Goal: Task Accomplishment & Management: Manage account settings

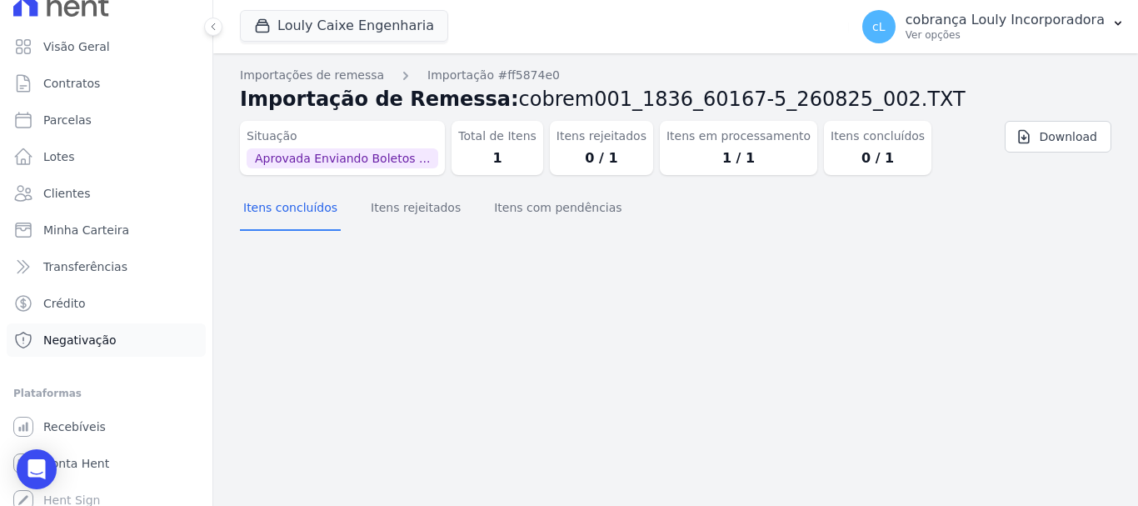
scroll to position [31, 0]
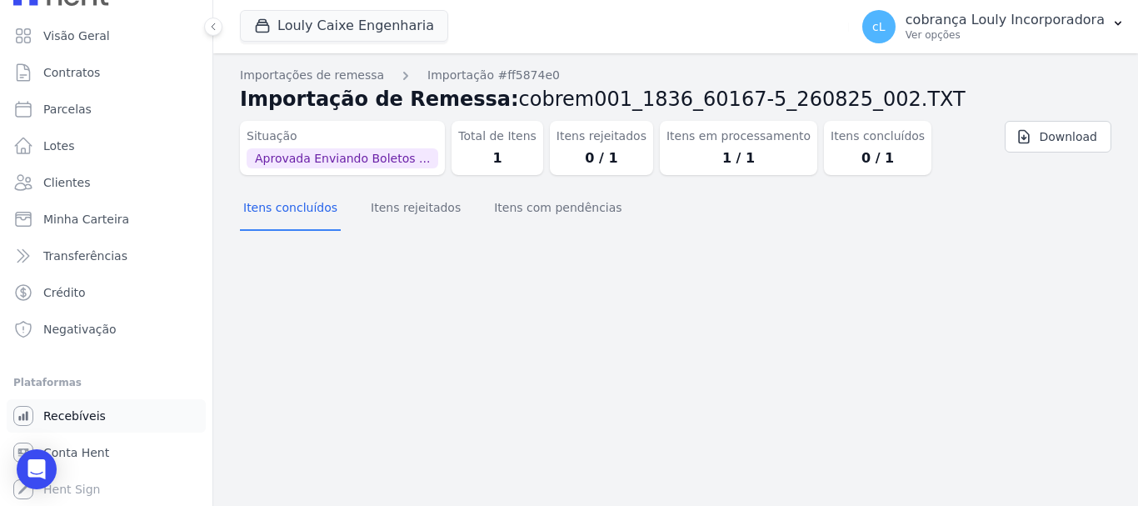
click at [82, 414] on span "Recebíveis" at bounding box center [74, 415] width 62 height 17
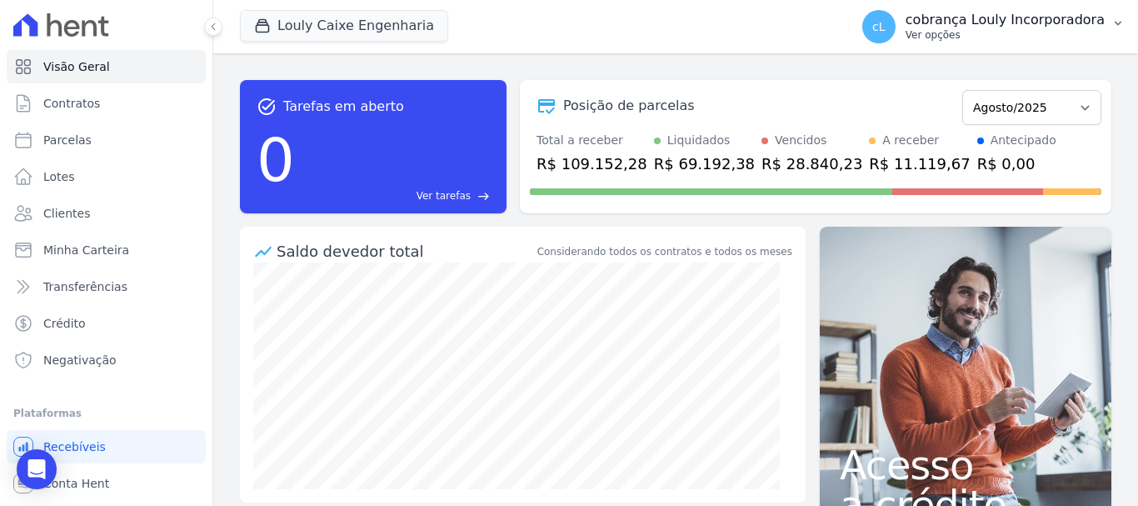
click at [1118, 26] on icon "button" at bounding box center [1117, 23] width 13 height 13
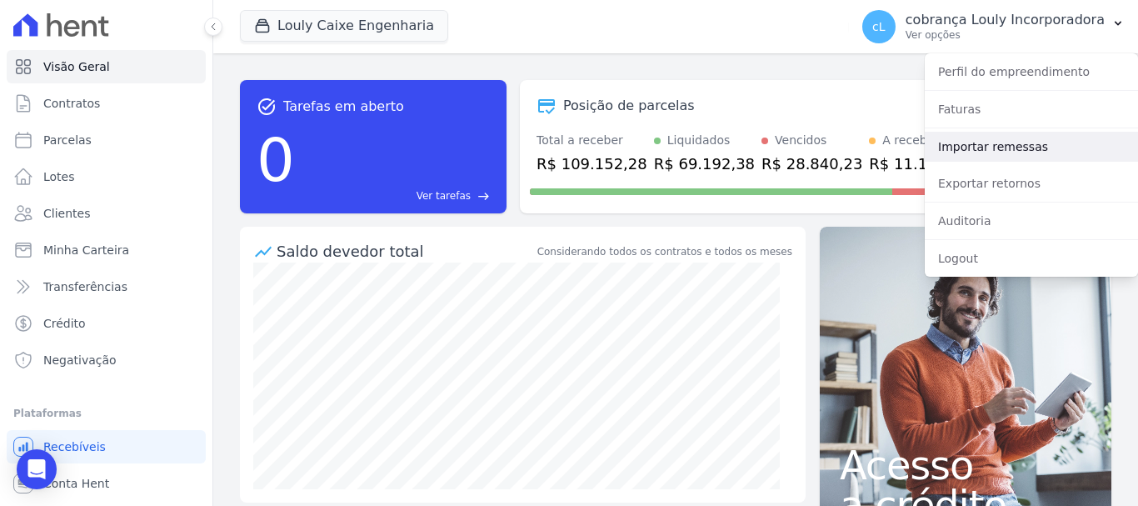
click at [981, 144] on link "Importar remessas" at bounding box center [1031, 147] width 213 height 30
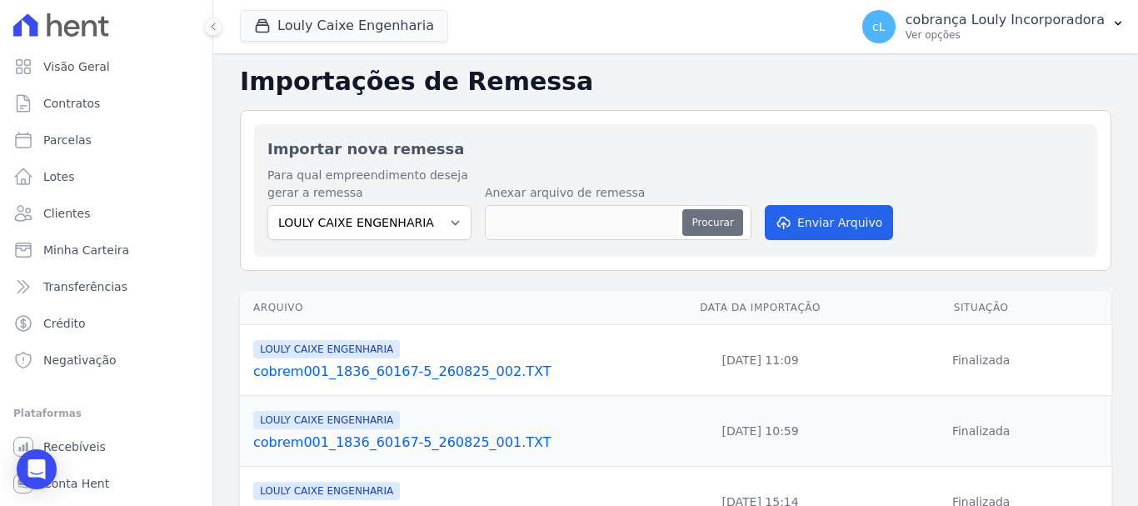
click at [696, 227] on button "Procurar" at bounding box center [712, 222] width 60 height 27
type input "cobrem001_1836_60167-5_270825_002.TXT"
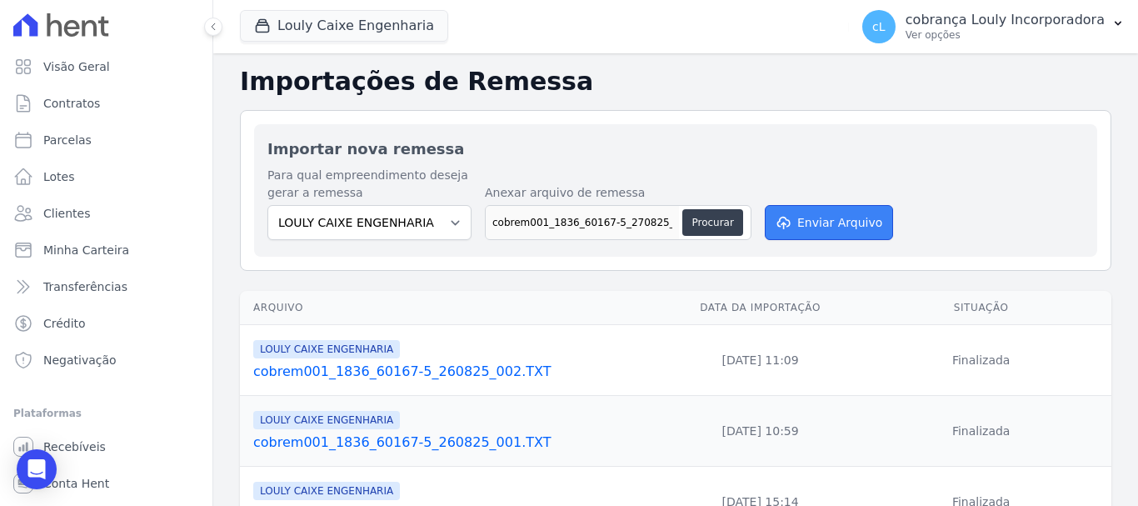
click at [826, 218] on button "Enviar Arquivo" at bounding box center [829, 222] width 128 height 35
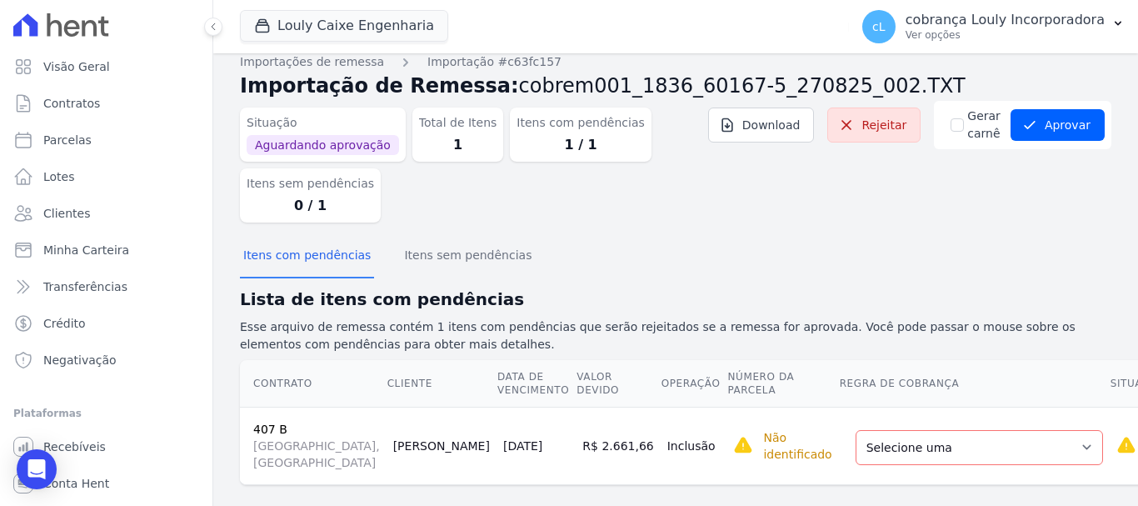
scroll to position [50, 0]
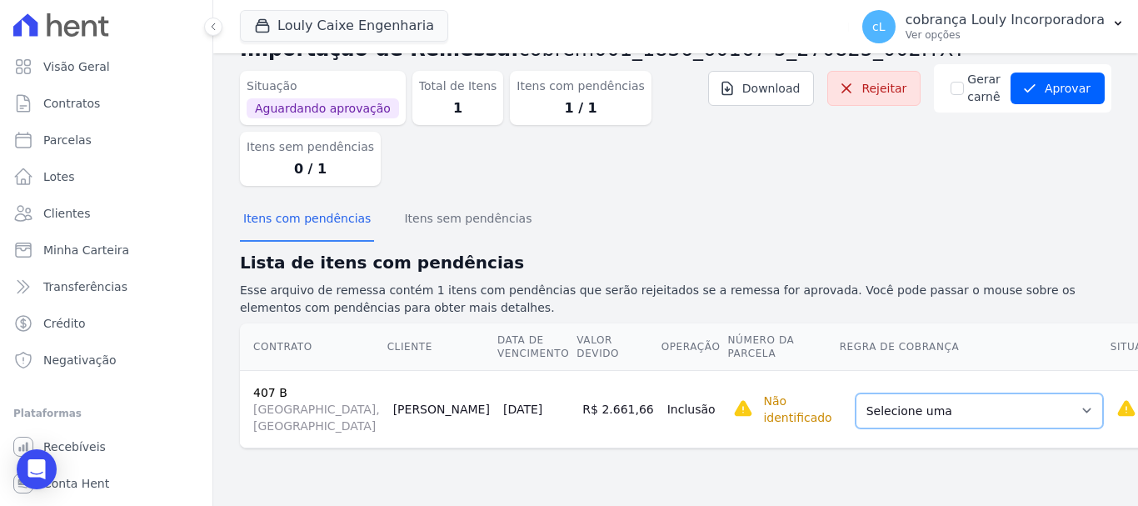
click at [856, 426] on select "Selecione uma Nova Parcela Avulsa Parcela Avulsa Existente Sinal (1 X R$ 1.331,…" at bounding box center [979, 410] width 247 height 35
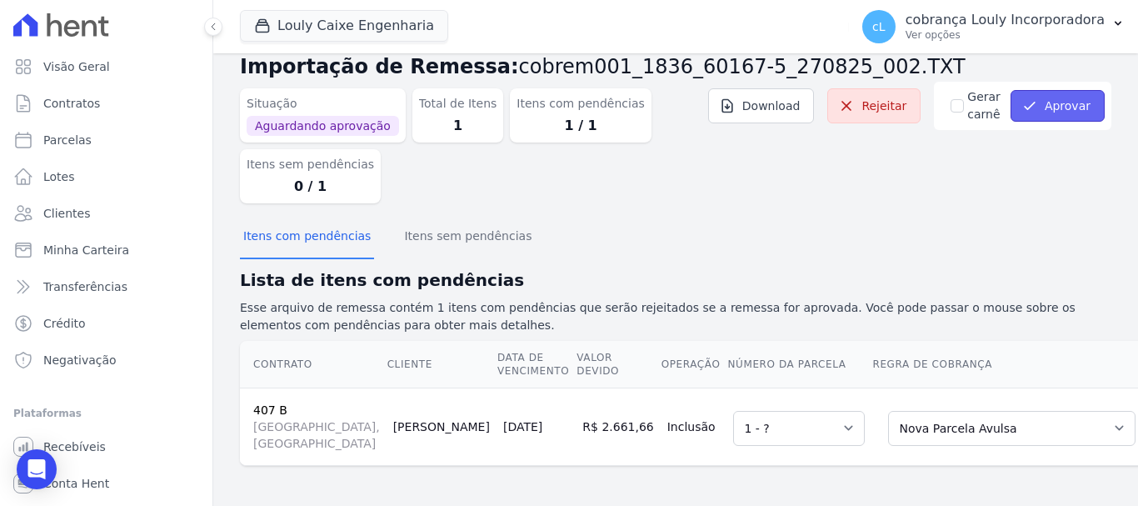
click at [1044, 98] on button "Aprovar" at bounding box center [1058, 106] width 94 height 32
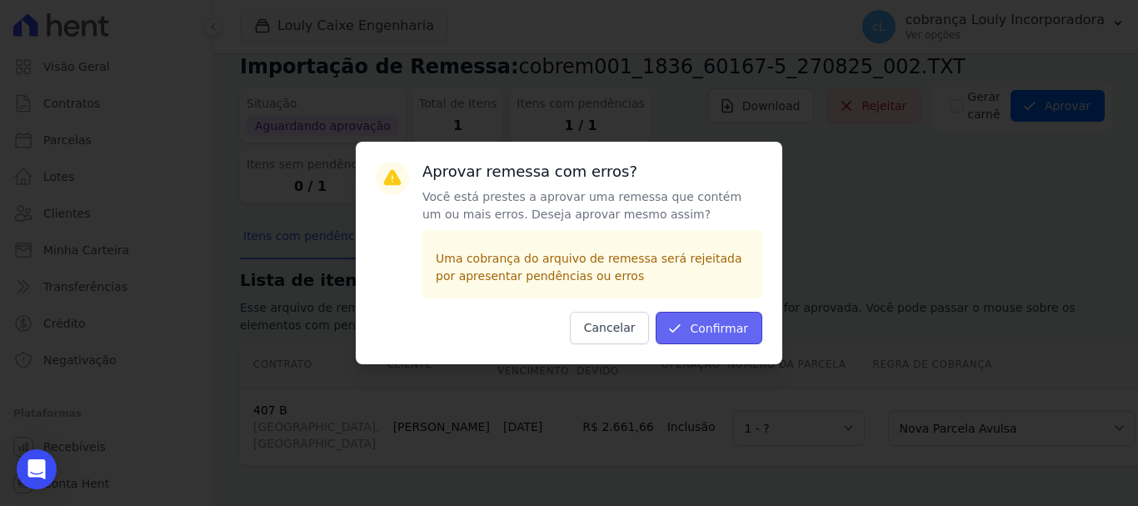
click at [711, 321] on button "Confirmar" at bounding box center [709, 328] width 107 height 32
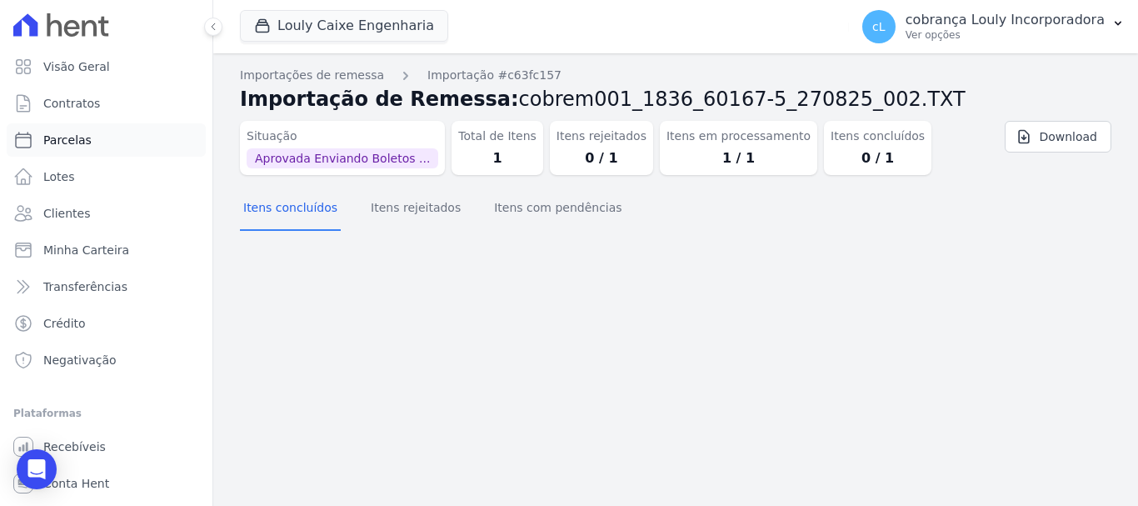
click at [60, 143] on span "Parcelas" at bounding box center [67, 140] width 48 height 17
select select
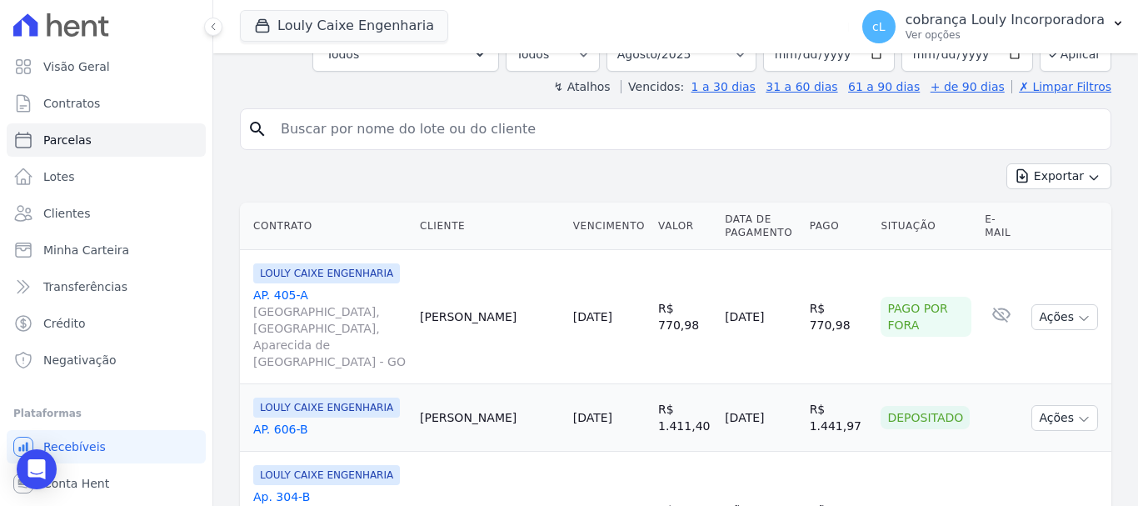
scroll to position [333, 0]
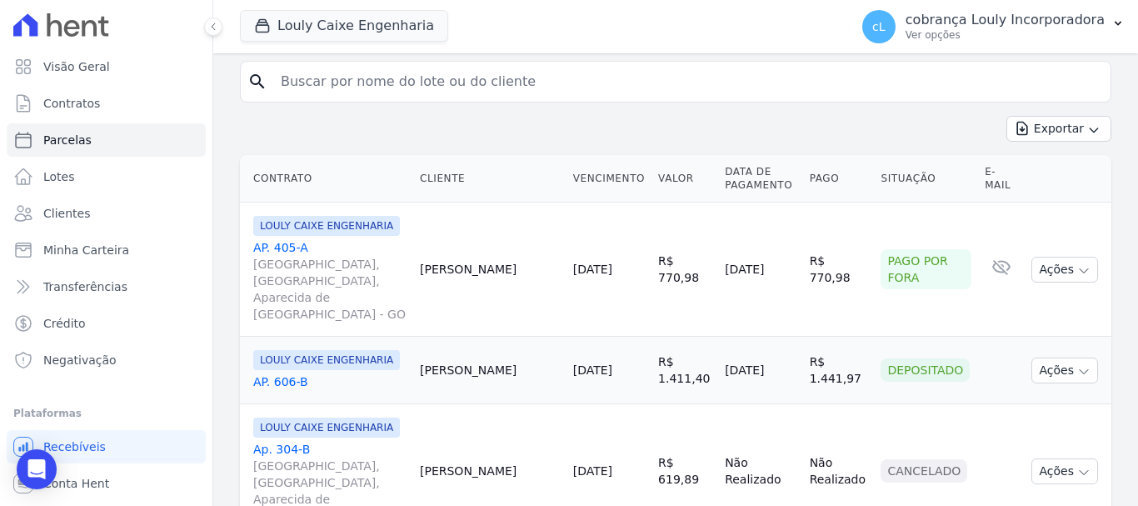
click at [433, 81] on input "search" at bounding box center [687, 81] width 833 height 33
type input "[PERSON_NAME] FLANK [PERSON_NAME] [PERSON_NAME]"
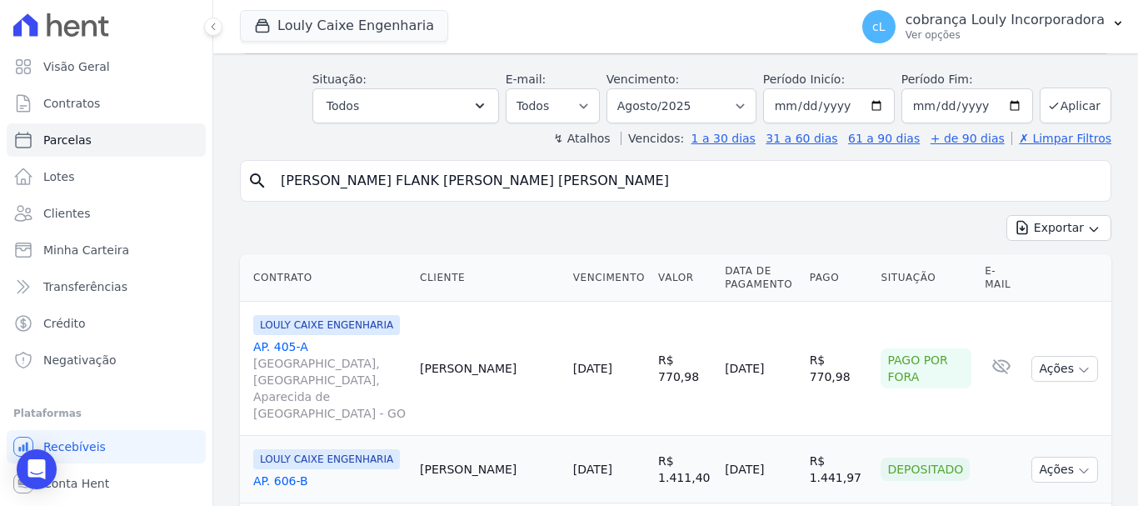
scroll to position [250, 0]
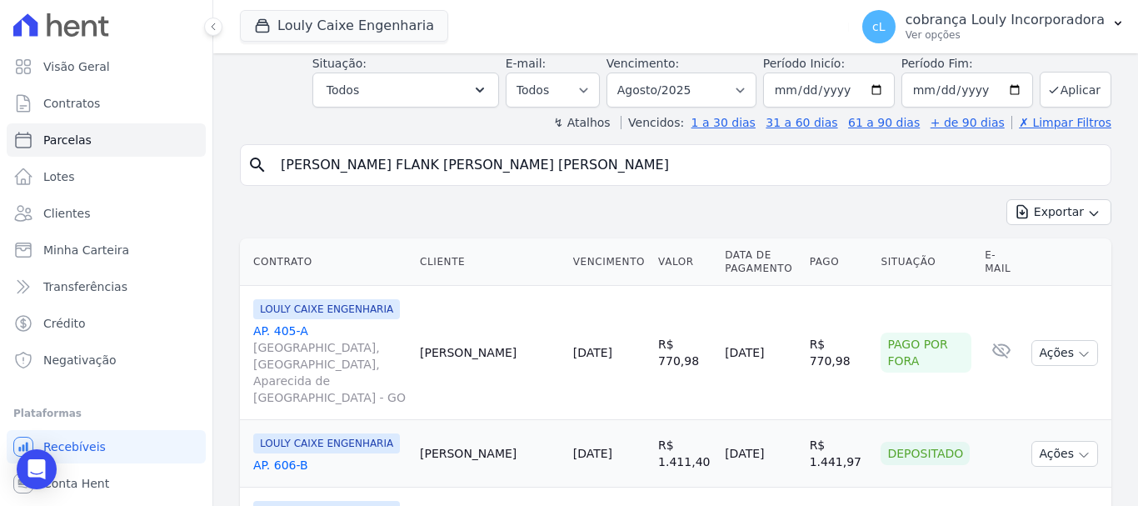
click at [747, 170] on input "[PERSON_NAME] FLANK [PERSON_NAME] [PERSON_NAME]" at bounding box center [687, 164] width 833 height 33
select select
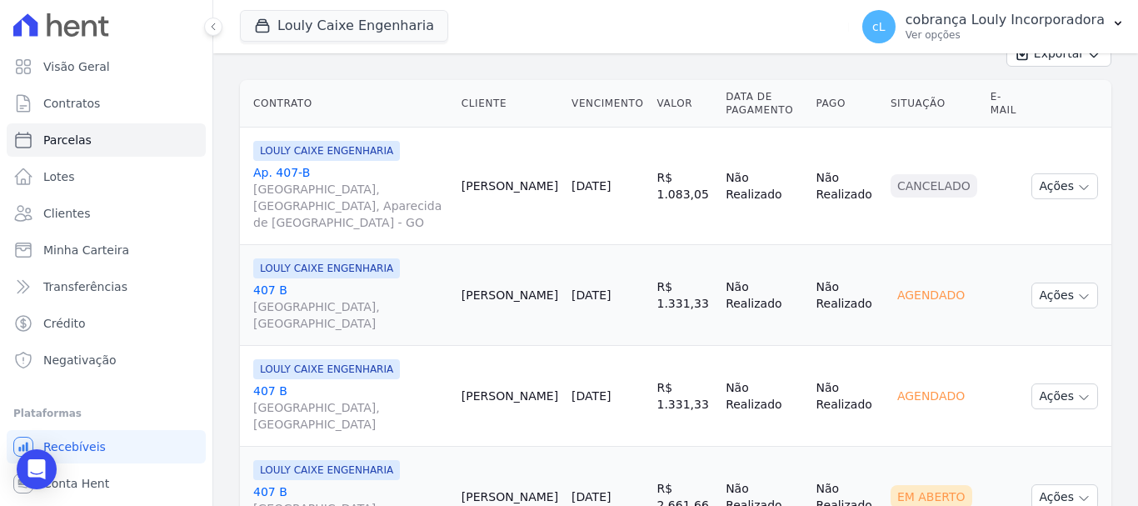
scroll to position [250, 0]
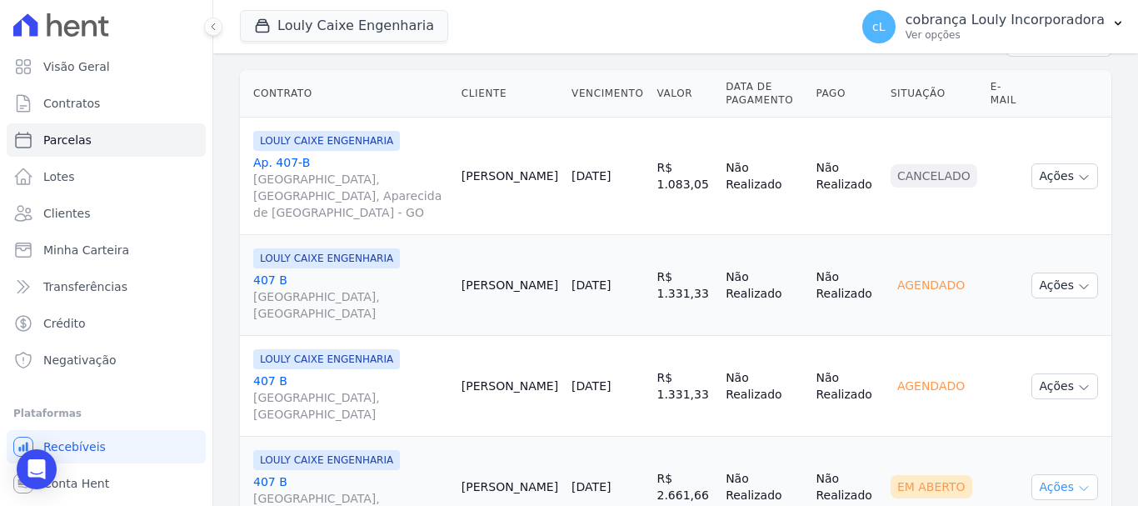
click at [1042, 474] on button "Ações" at bounding box center [1064, 487] width 67 height 26
